Goal: Task Accomplishment & Management: Manage account settings

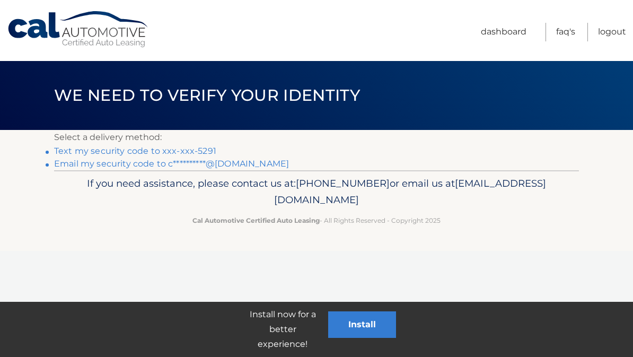
click at [182, 147] on link "Text my security code to xxx-xxx-5291" at bounding box center [135, 151] width 162 height 10
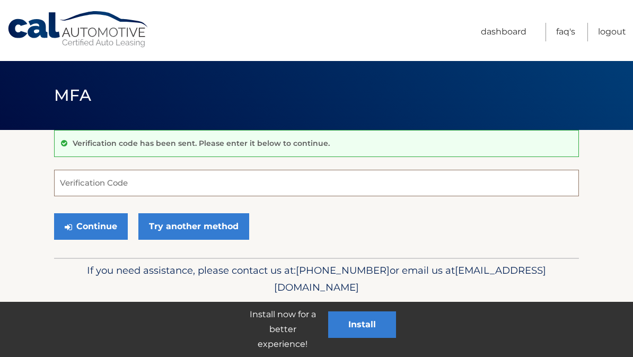
click at [231, 187] on input "Verification Code" at bounding box center [316, 183] width 525 height 27
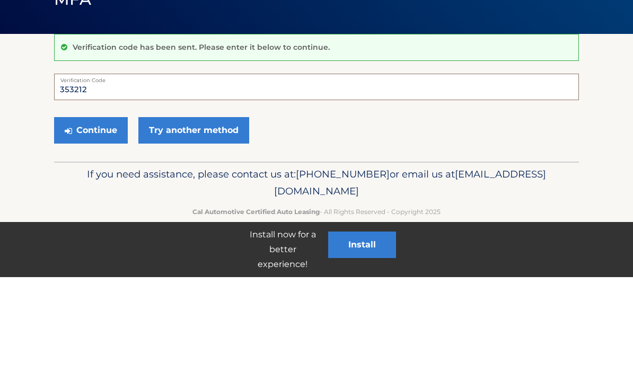
type input "353212"
click at [101, 213] on button "Continue" at bounding box center [91, 226] width 74 height 27
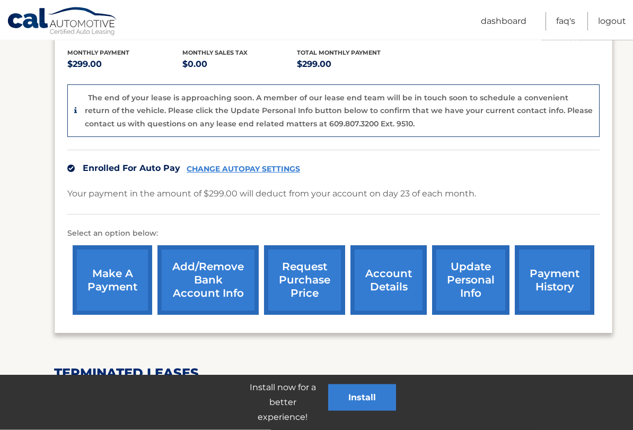
scroll to position [226, 0]
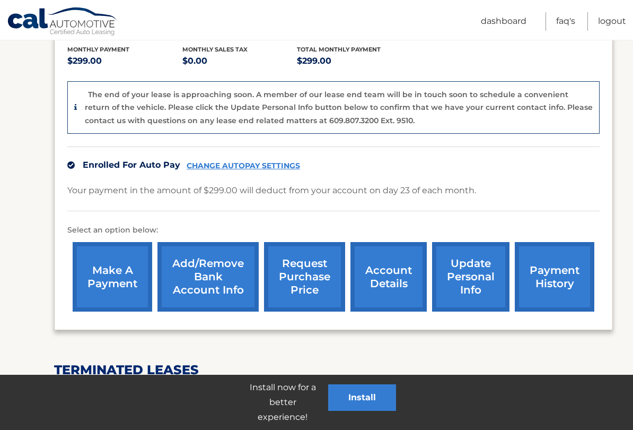
click at [311, 281] on link "request purchase price" at bounding box center [304, 276] width 81 height 69
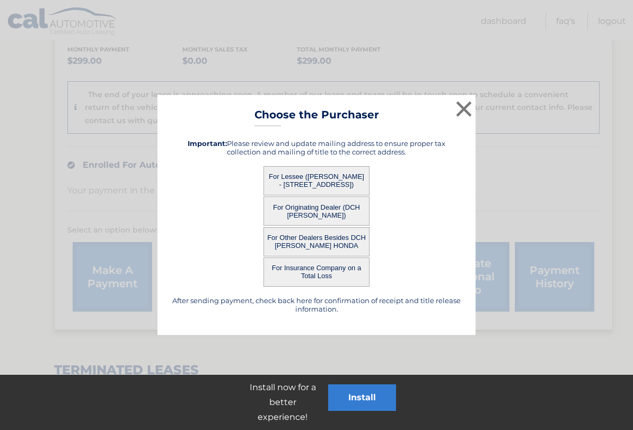
click at [334, 179] on button "For Lessee ([PERSON_NAME] - [STREET_ADDRESS])" at bounding box center [317, 180] width 106 height 29
click at [338, 182] on button "For Lessee ([PERSON_NAME] - [STREET_ADDRESS])" at bounding box center [317, 180] width 106 height 29
click at [319, 183] on button "For Lessee ([PERSON_NAME] - [STREET_ADDRESS])" at bounding box center [317, 180] width 106 height 29
click at [323, 186] on button "For Lessee ([PERSON_NAME] - [STREET_ADDRESS])" at bounding box center [317, 180] width 106 height 29
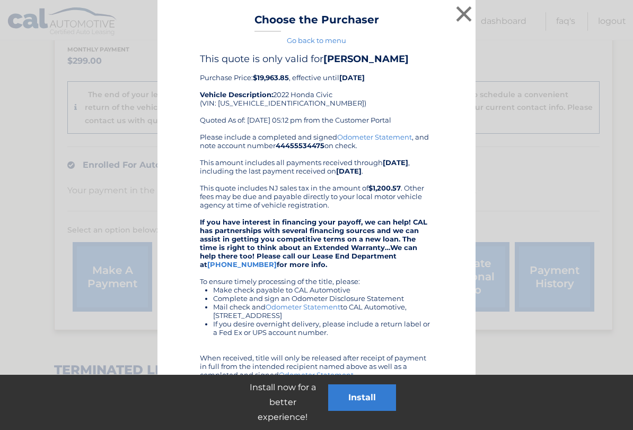
click at [328, 181] on div "Please include a completed and signed Odometer Statement , and note account num…" at bounding box center [316, 277] width 233 height 288
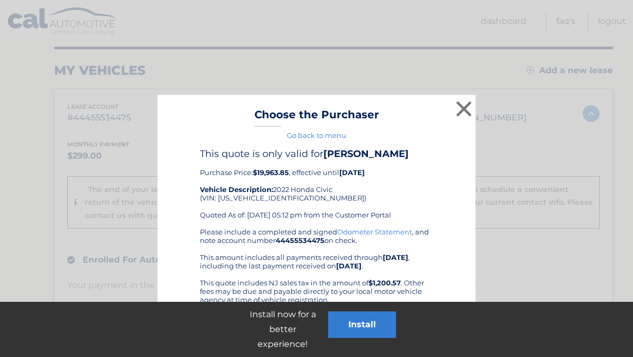
scroll to position [129, 0]
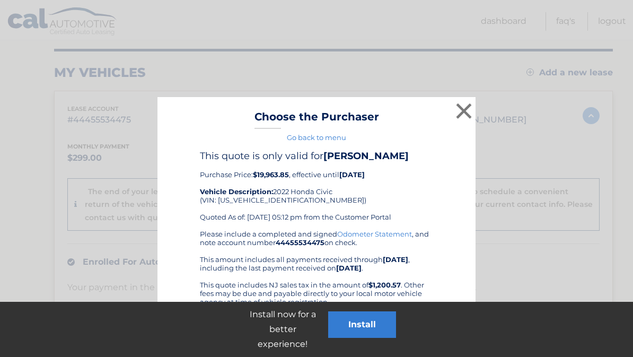
click at [467, 107] on button "×" at bounding box center [463, 110] width 21 height 21
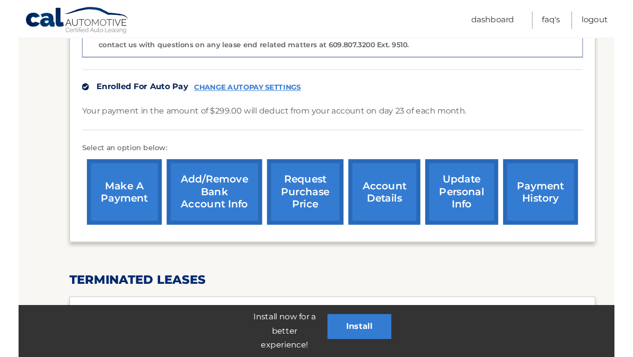
scroll to position [299, 0]
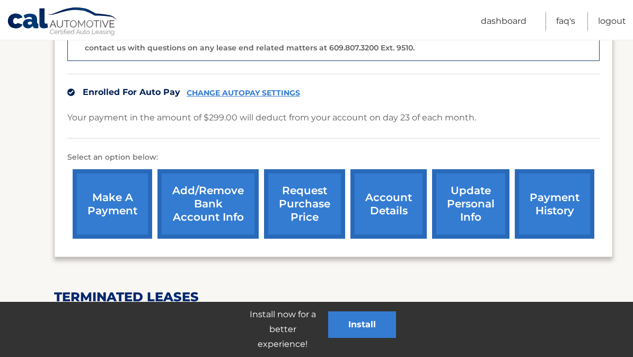
click at [276, 89] on link "CHANGE AUTOPAY SETTINGS" at bounding box center [243, 93] width 113 height 9
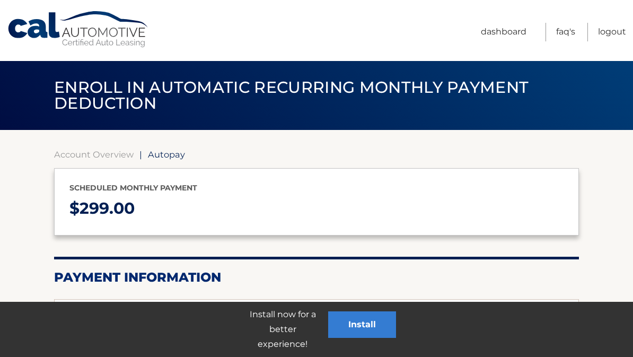
select select "NDFmNTIwNjAtNWI2Yi00ZDBlLTgxNjUtNjM1ZWFjMzRmMzY1"
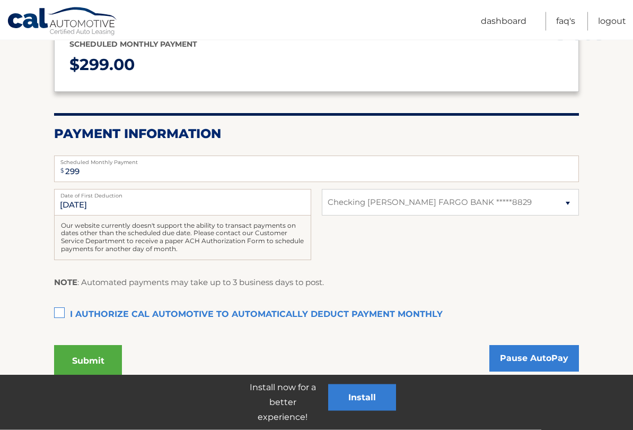
scroll to position [145, 0]
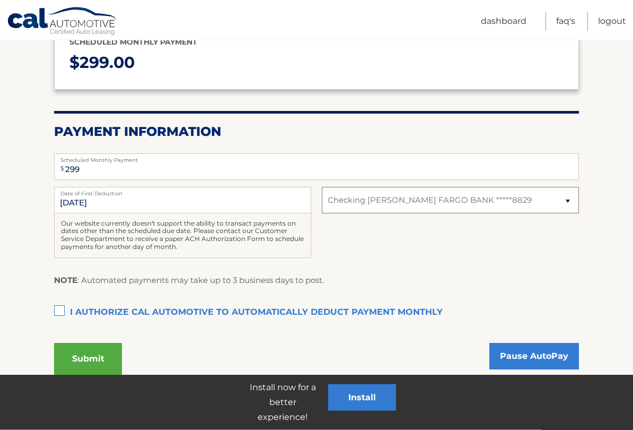
click at [564, 199] on select "Select Bank Account Checking WELLS FARGO BANK *****8829" at bounding box center [450, 200] width 257 height 27
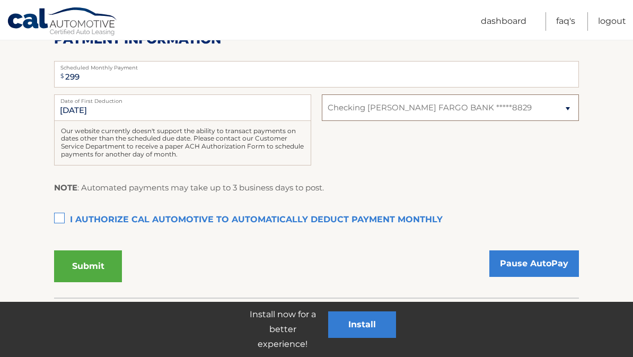
scroll to position [237, 0]
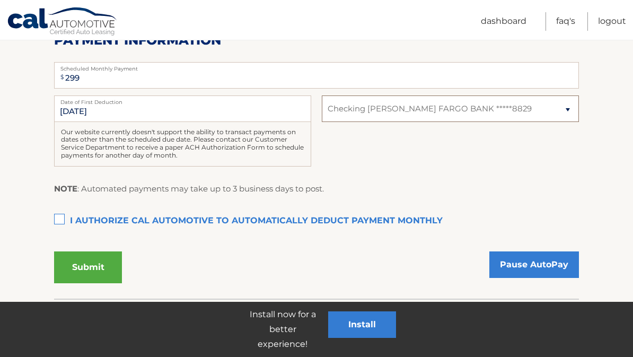
click at [569, 109] on select "Select Bank Account Checking WELLS FARGO BANK *****8829" at bounding box center [450, 108] width 257 height 27
